Goal: Information Seeking & Learning: Find specific page/section

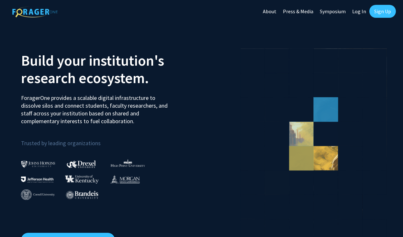
click at [359, 11] on link "Log In" at bounding box center [359, 11] width 20 height 23
select select
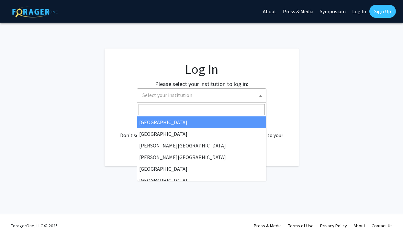
click at [213, 91] on span "Select your institution" at bounding box center [203, 95] width 126 height 13
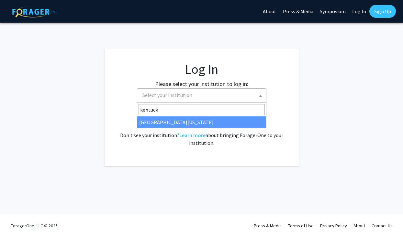
type input "kentuck"
select select "13"
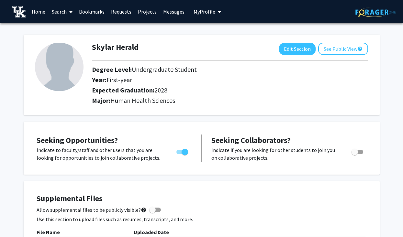
click at [65, 11] on link "Search" at bounding box center [62, 11] width 27 height 23
click at [37, 10] on link "Home" at bounding box center [39, 11] width 20 height 23
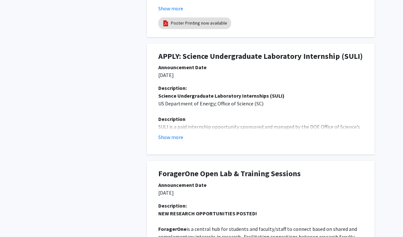
scroll to position [292, 0]
click at [178, 132] on fg-read-more "Science Undergraduate Laboratory Internships (SULI) US Department of Energy; Of…" at bounding box center [260, 116] width 205 height 49
click at [176, 135] on button "Show more" at bounding box center [170, 137] width 25 height 8
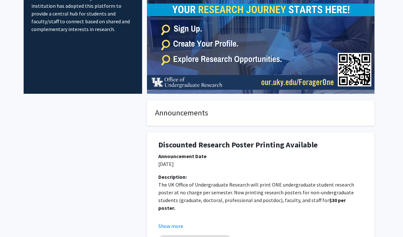
scroll to position [0, 0]
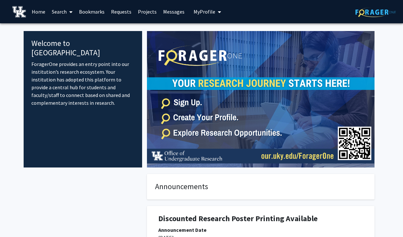
click at [63, 12] on link "Search" at bounding box center [62, 11] width 27 height 23
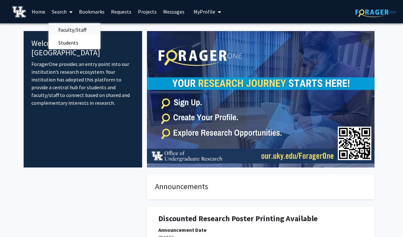
click at [71, 28] on span "Faculty/Staff" at bounding box center [73, 29] width 48 height 13
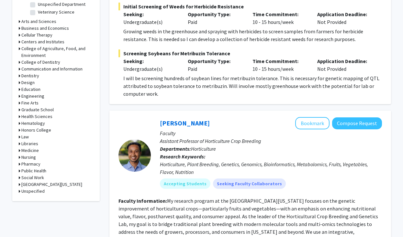
scroll to position [263, 0]
click at [33, 115] on h3 "Health Sciences" at bounding box center [36, 117] width 31 height 7
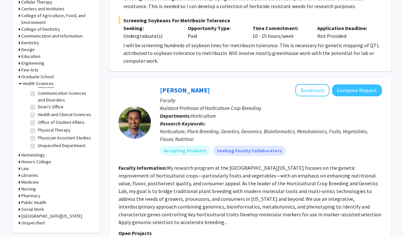
scroll to position [0, 0]
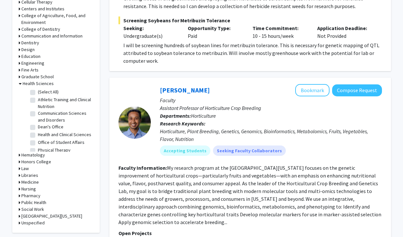
click at [38, 91] on label "(Select All)" at bounding box center [48, 92] width 21 height 7
click at [38, 91] on input "(Select All)" at bounding box center [40, 91] width 4 height 4
checkbox input "true"
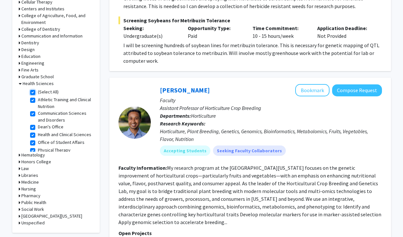
checkbox input "true"
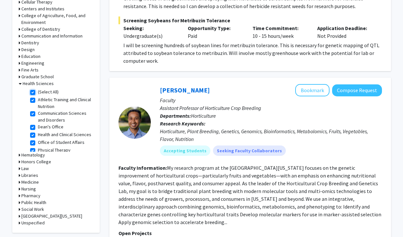
checkbox input "true"
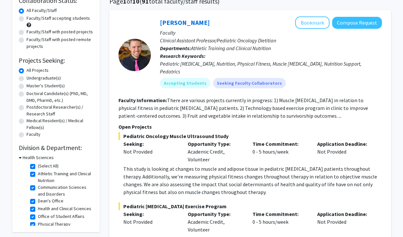
scroll to position [54, 0]
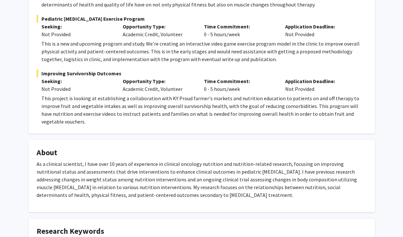
scroll to position [174, 0]
